Goal: Task Accomplishment & Management: Manage account settings

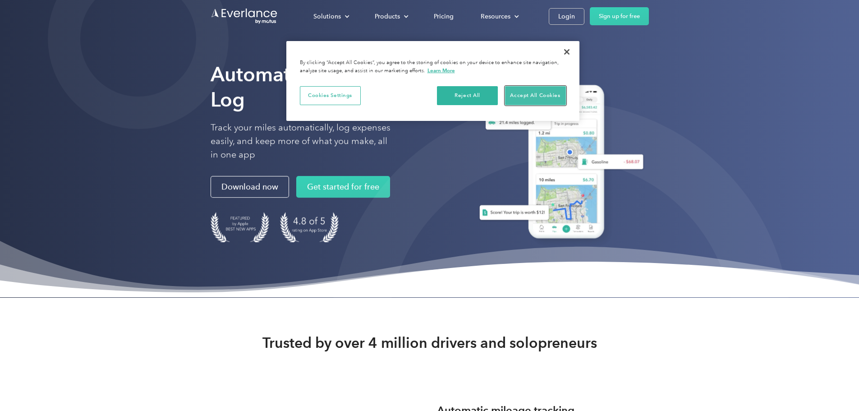
click at [541, 95] on button "Accept All Cookies" at bounding box center [535, 95] width 61 height 19
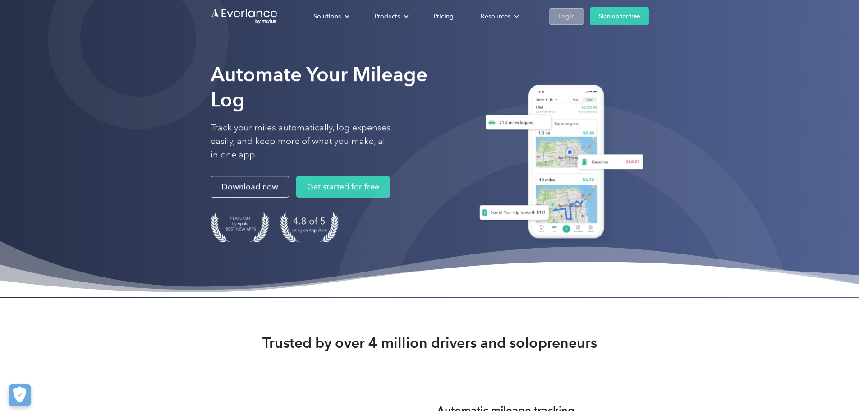
click at [584, 12] on link "Login" at bounding box center [567, 16] width 36 height 17
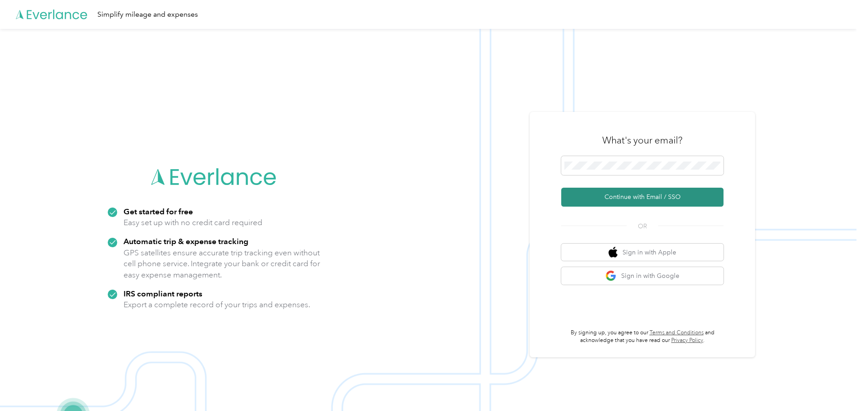
click at [657, 197] on button "Continue with Email / SSO" at bounding box center [642, 197] width 162 height 19
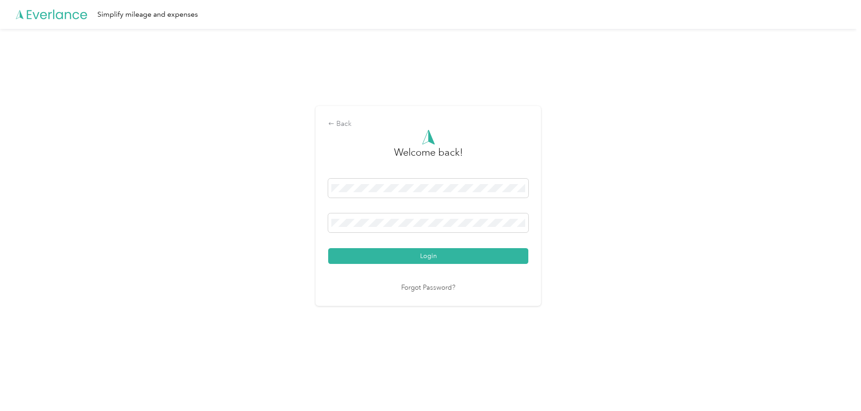
click at [410, 250] on button "Login" at bounding box center [428, 256] width 200 height 16
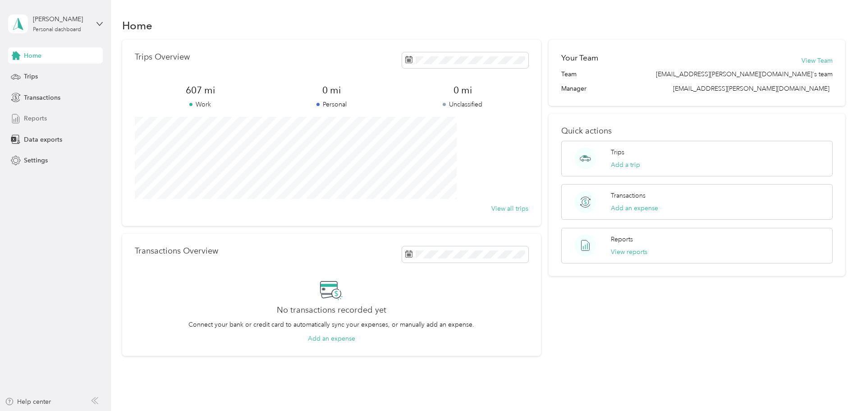
click at [58, 119] on div "Reports" at bounding box center [55, 118] width 95 height 16
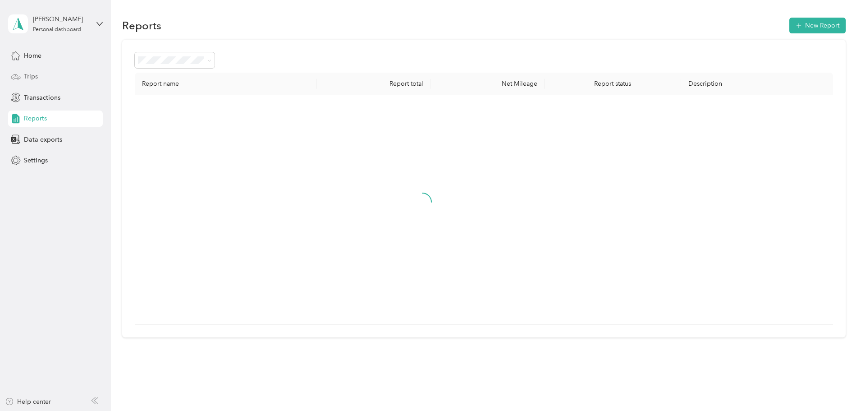
click at [53, 73] on div "Trips" at bounding box center [55, 77] width 95 height 16
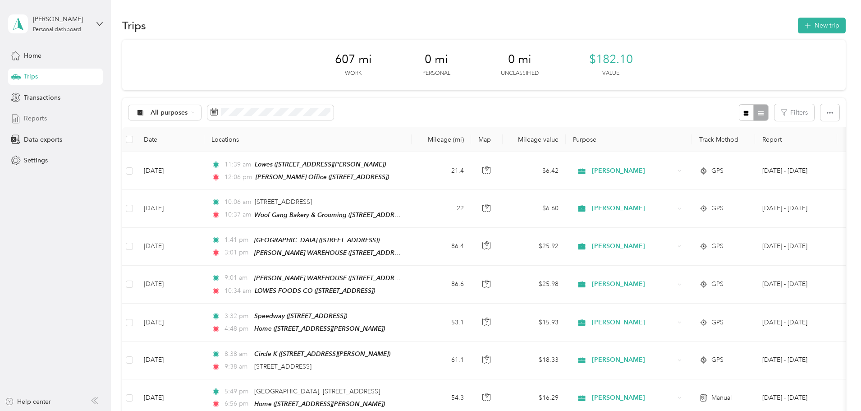
click at [53, 113] on div "Reports" at bounding box center [55, 118] width 95 height 16
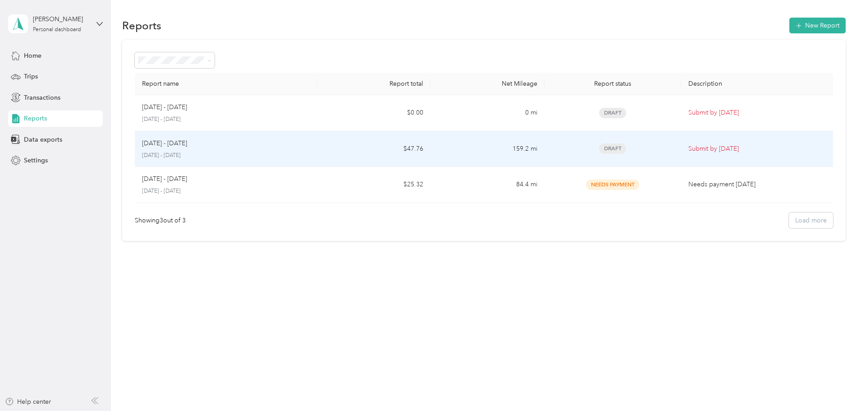
click at [627, 147] on div "Draft" at bounding box center [613, 148] width 122 height 10
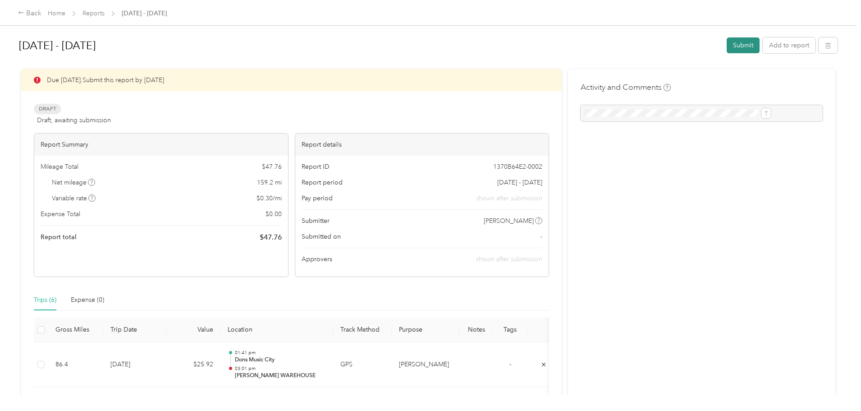
click at [727, 44] on button "Submit" at bounding box center [743, 45] width 33 height 16
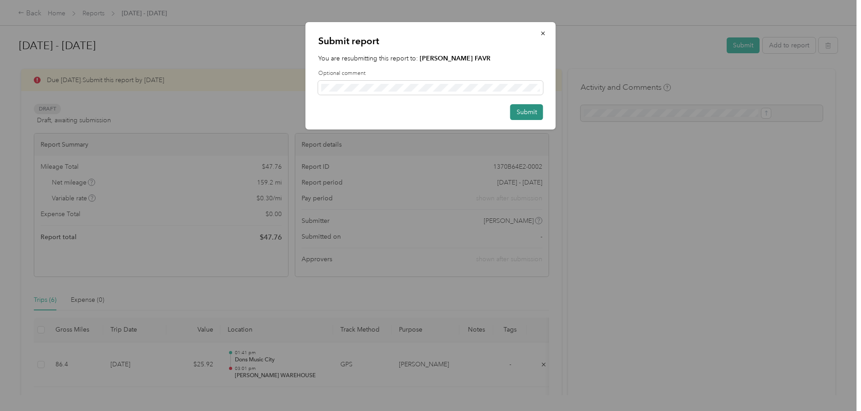
click at [524, 113] on button "Submit" at bounding box center [526, 112] width 33 height 16
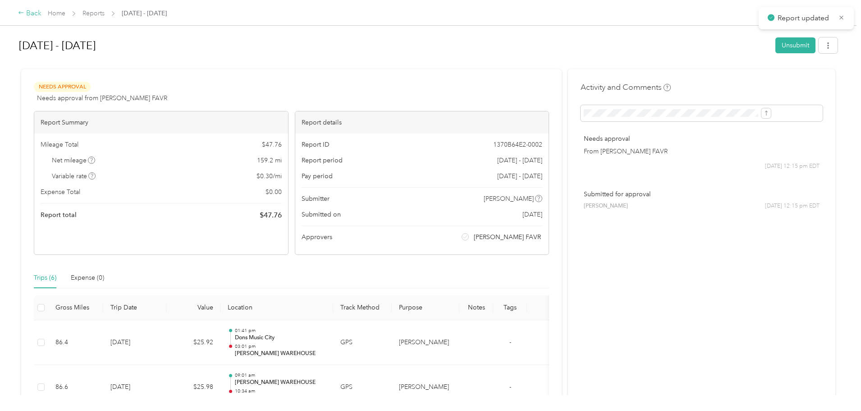
click at [41, 14] on div "Back" at bounding box center [29, 13] width 23 height 11
